Goal: Task Accomplishment & Management: Use online tool/utility

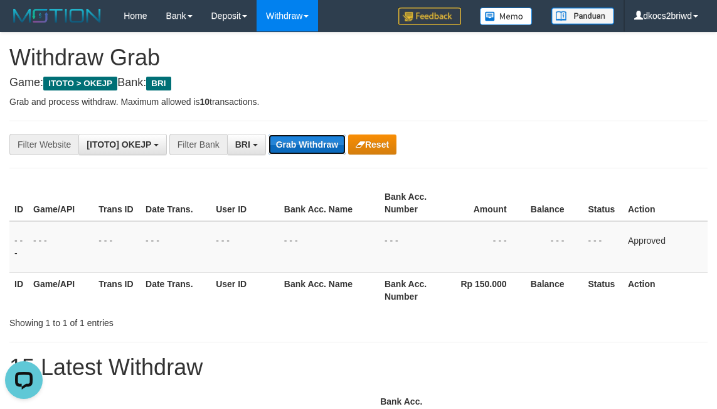
click at [290, 144] on button "Grab Withdraw" at bounding box center [307, 144] width 77 height 20
click at [269, 134] on button "Grab Withdraw" at bounding box center [307, 144] width 77 height 20
click at [503, 236] on td "- - -" at bounding box center [487, 246] width 77 height 51
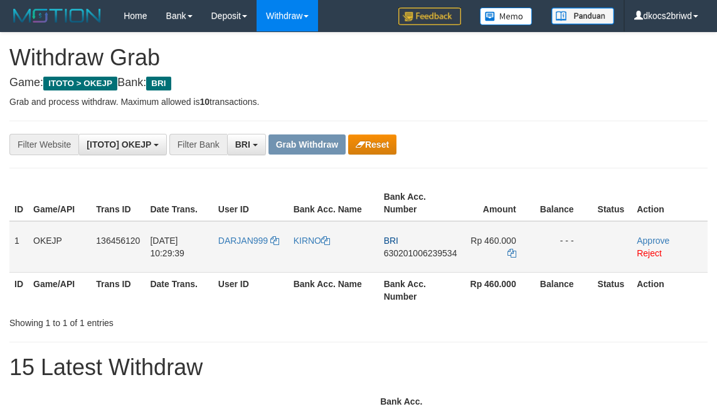
click at [251, 256] on td "DARJAN999" at bounding box center [250, 246] width 75 height 51
copy span "DARJAN999"
click at [249, 250] on td "DARJAN999" at bounding box center [250, 246] width 75 height 51
click at [297, 247] on td "KIRNO" at bounding box center [334, 246] width 90 height 51
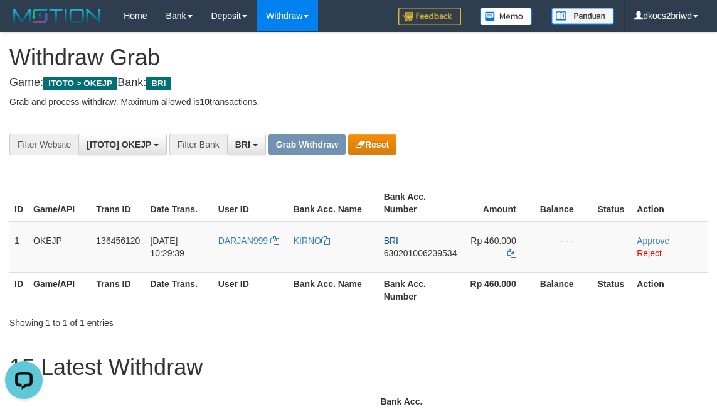
copy link "KIRNO"
click at [448, 266] on td "BRI 630201006239534" at bounding box center [420, 246] width 83 height 51
copy span "630201006239534"
click at [387, 264] on td "BRI 630201006239534" at bounding box center [420, 246] width 83 height 51
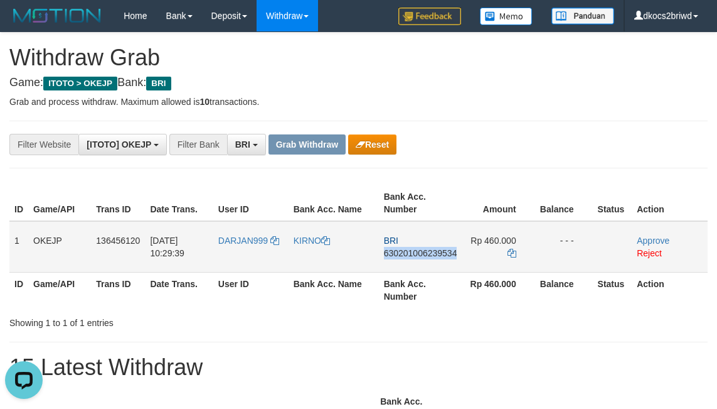
click at [387, 264] on td "BRI 630201006239534" at bounding box center [420, 246] width 83 height 51
click at [415, 262] on td "BRI 630201006239534" at bounding box center [420, 246] width 83 height 51
click at [510, 249] on icon at bounding box center [512, 253] width 9 height 9
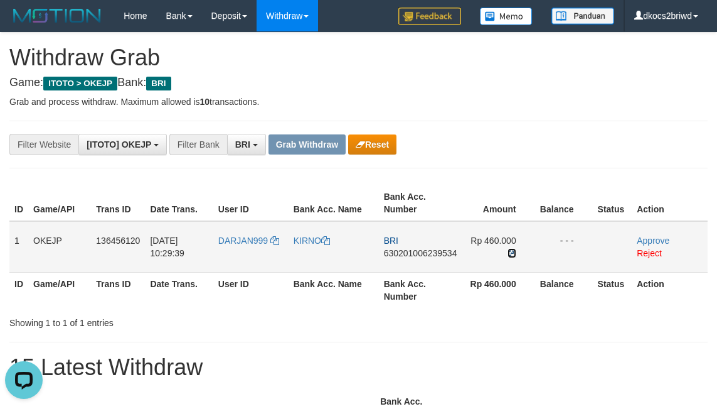
click at [510, 249] on icon at bounding box center [512, 253] width 9 height 9
click at [511, 249] on icon at bounding box center [512, 253] width 9 height 9
click at [642, 242] on link "Approve" at bounding box center [653, 240] width 33 height 10
